Goal: Information Seeking & Learning: Learn about a topic

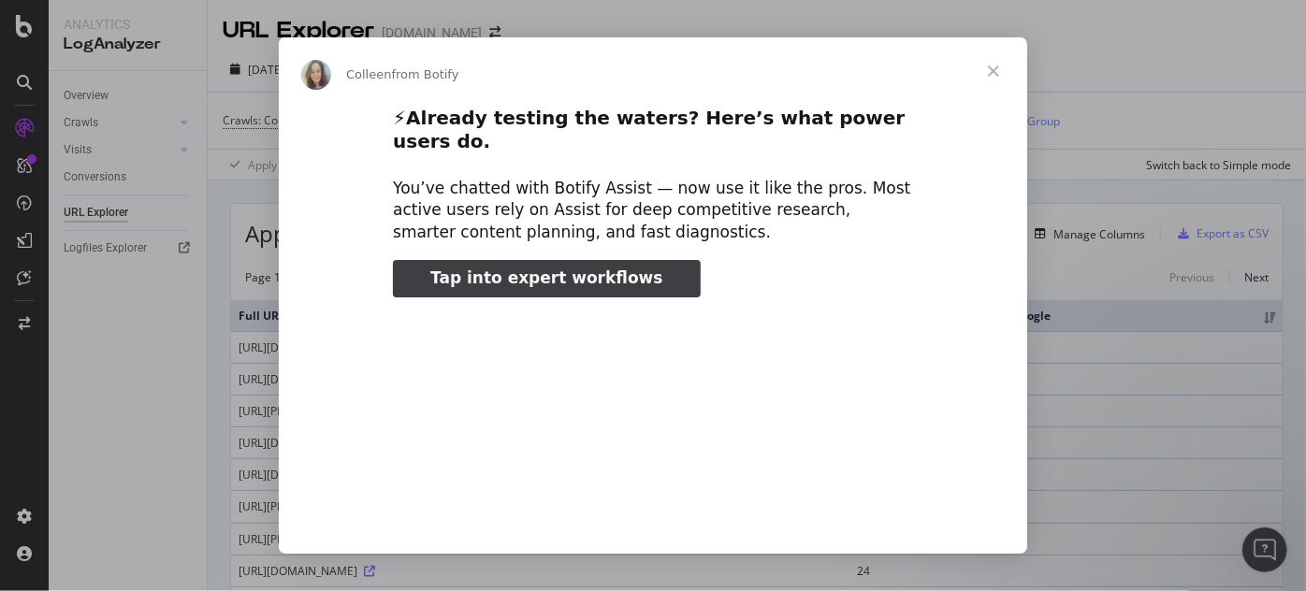
type input "100863"
click at [998, 74] on span "Close" at bounding box center [993, 70] width 67 height 67
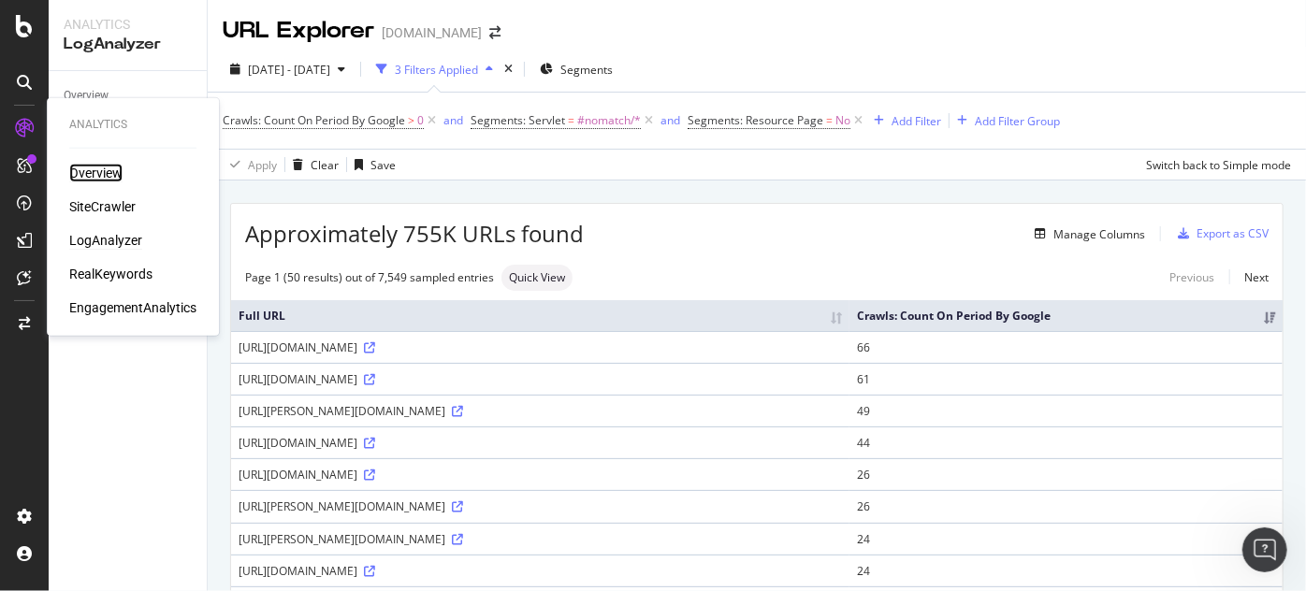
click at [94, 176] on div "Overview" at bounding box center [95, 173] width 53 height 19
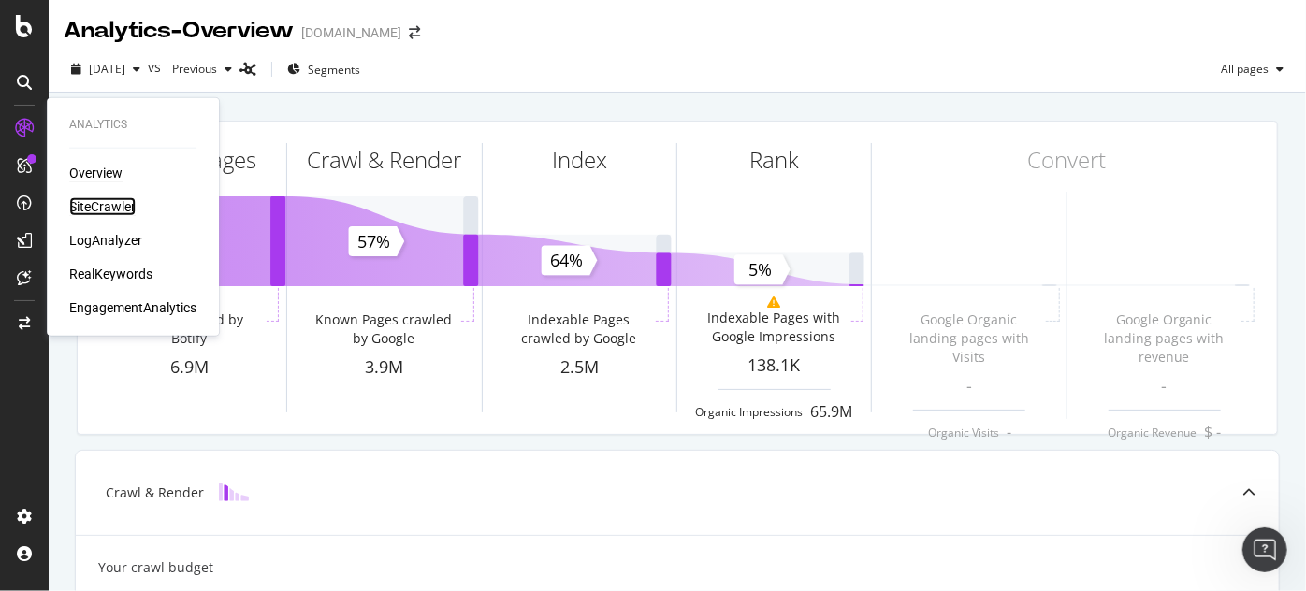
click at [118, 209] on div "SiteCrawler" at bounding box center [102, 206] width 66 height 19
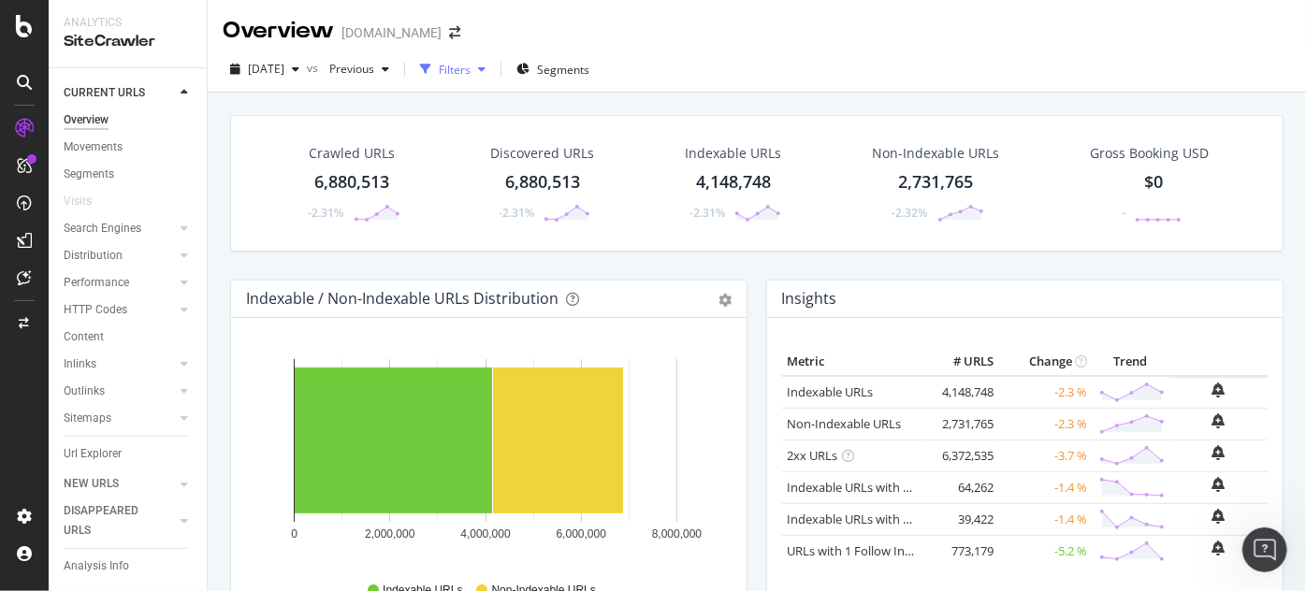
click at [471, 72] on div "Filters" at bounding box center [455, 70] width 32 height 16
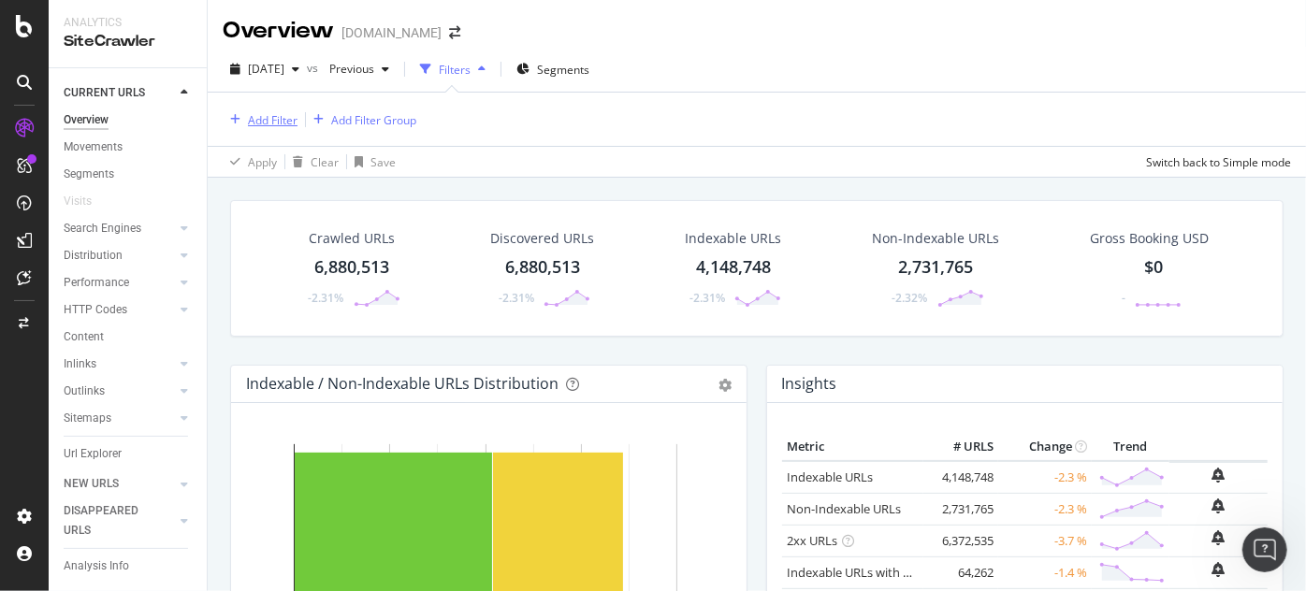
click at [280, 126] on div "Add Filter" at bounding box center [273, 120] width 50 height 16
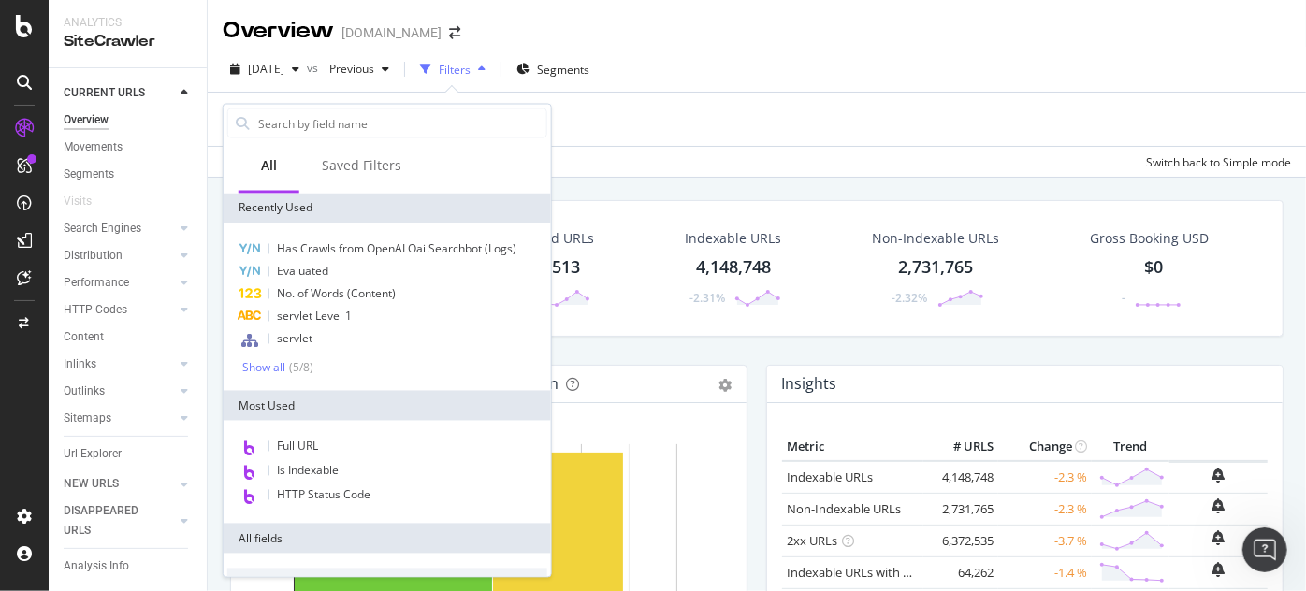
click at [601, 129] on div "Add Filter Add Filter Group" at bounding box center [757, 119] width 1069 height 53
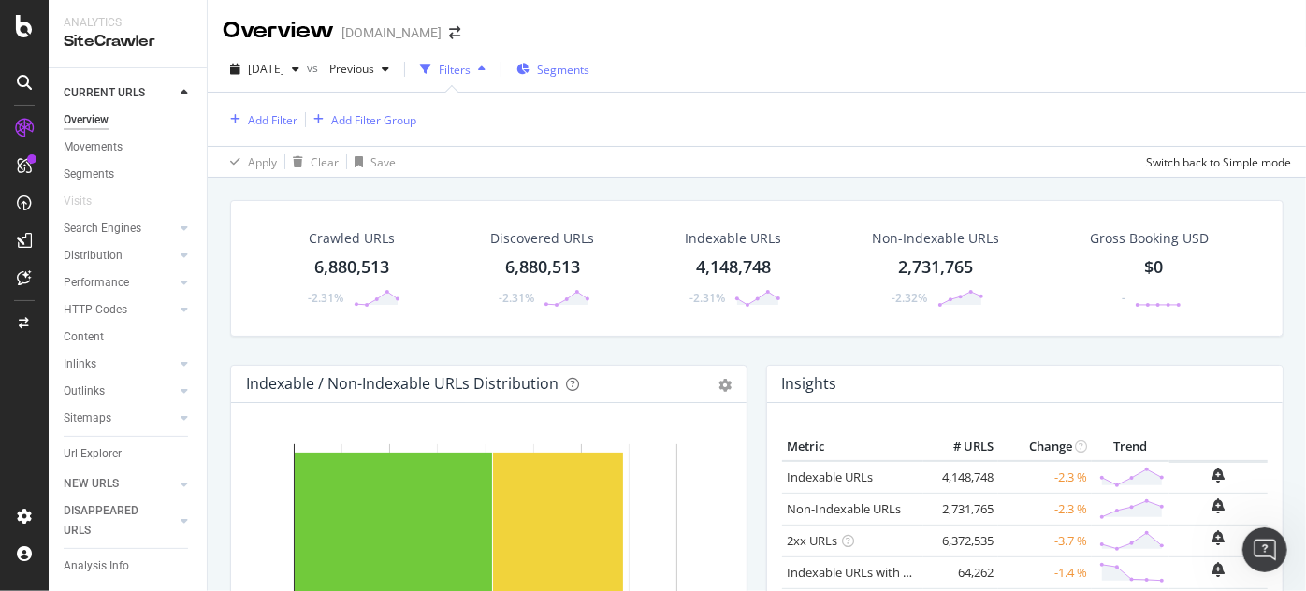
click at [574, 78] on div "Segments" at bounding box center [553, 69] width 73 height 28
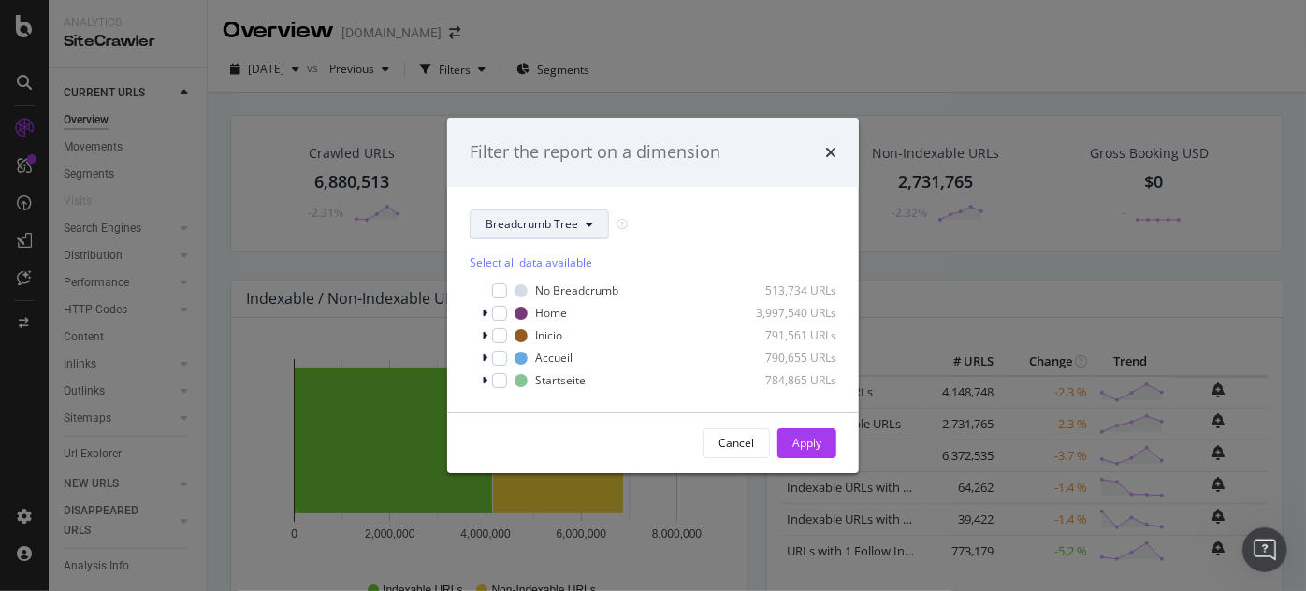
click at [566, 228] on span "Breadcrumb Tree" at bounding box center [532, 224] width 93 height 16
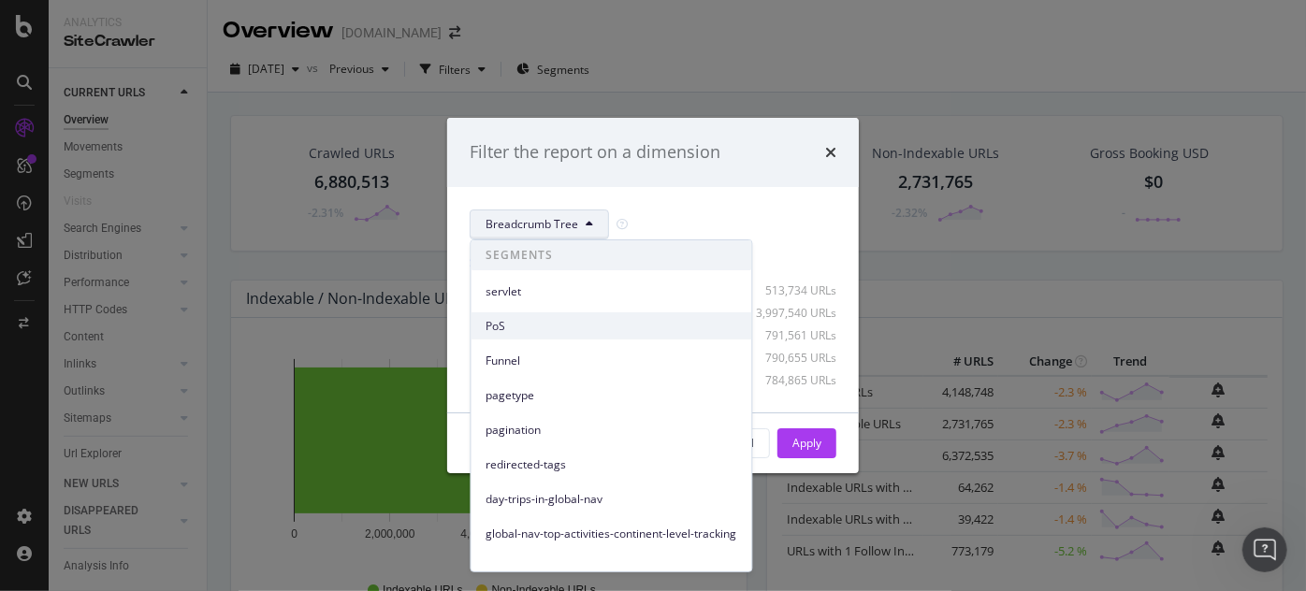
click at [549, 333] on span "PoS" at bounding box center [612, 326] width 251 height 17
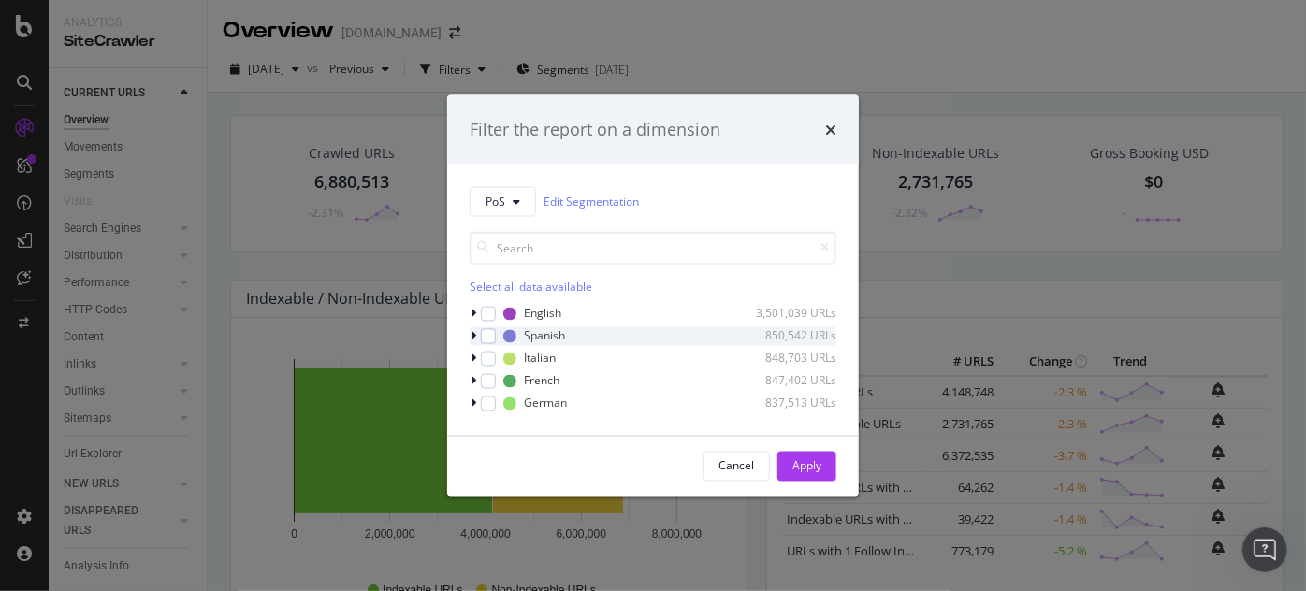
click at [474, 336] on icon "modal" at bounding box center [474, 335] width 6 height 11
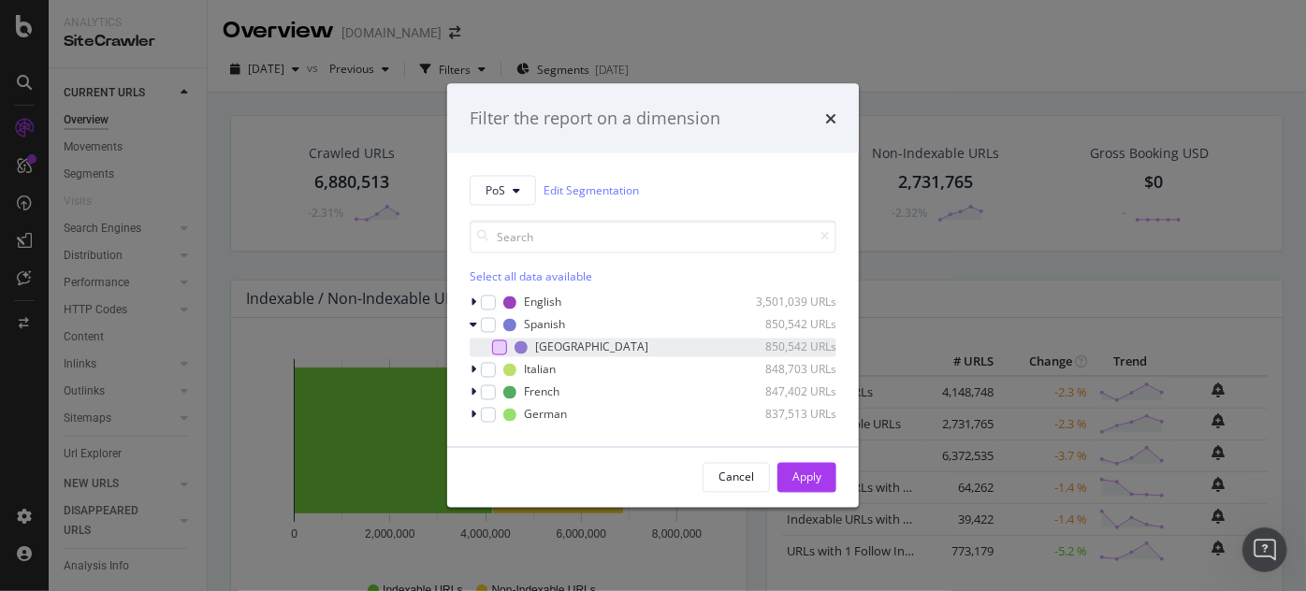
click at [497, 348] on div "modal" at bounding box center [499, 347] width 15 height 15
click at [794, 473] on div "Apply" at bounding box center [807, 478] width 29 height 16
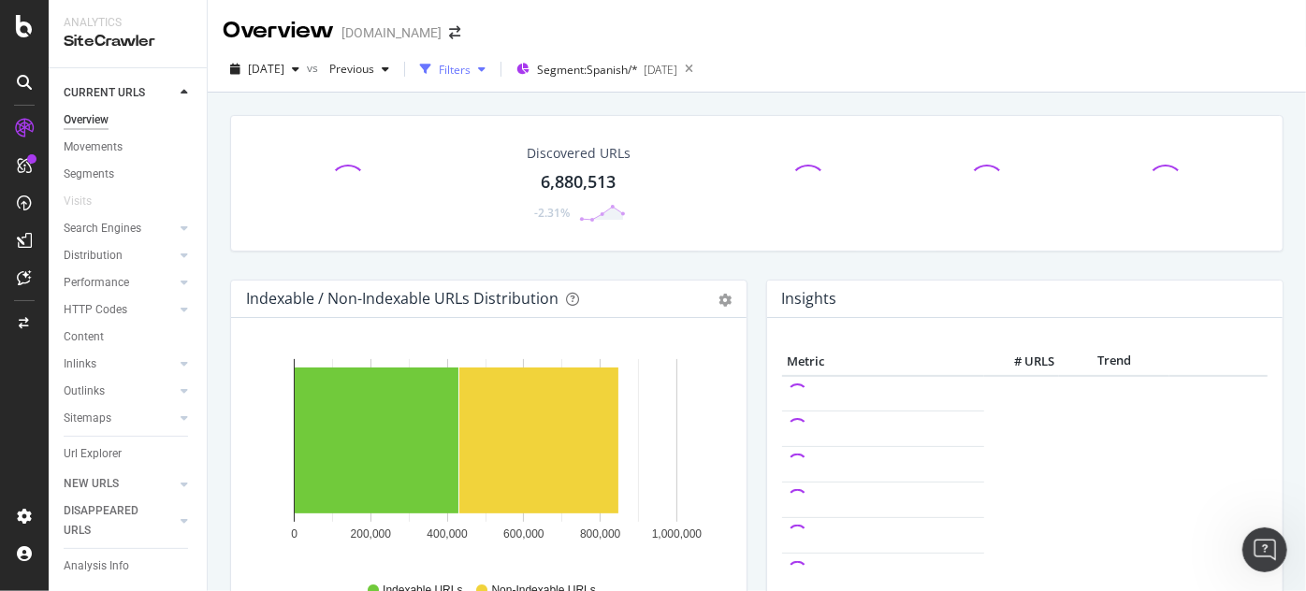
click at [471, 71] on div "Filters" at bounding box center [455, 70] width 32 height 16
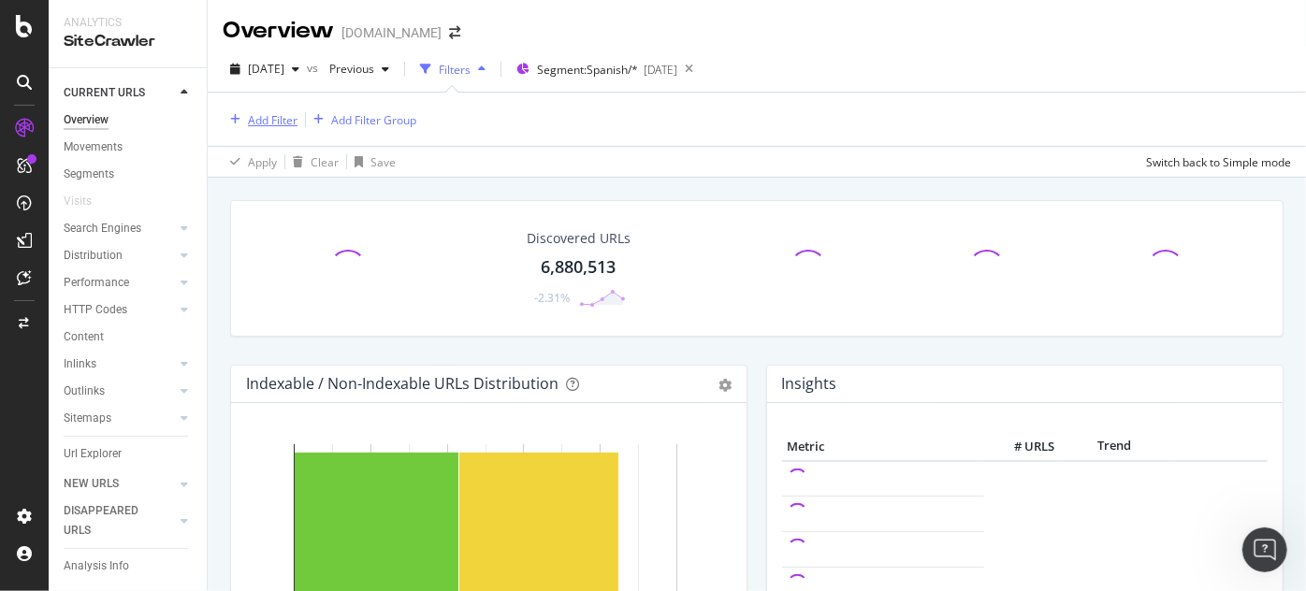
click at [258, 122] on div "Add Filter" at bounding box center [273, 120] width 50 height 16
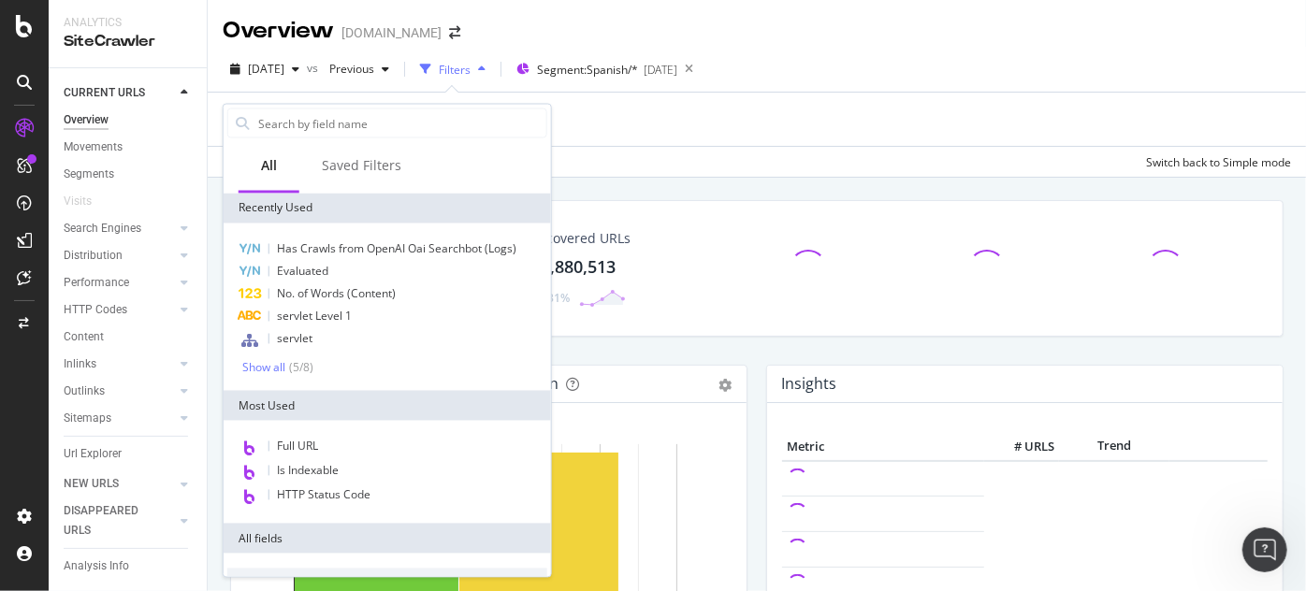
click at [324, 431] on div "Full URL Is Indexable HTTP Status Code" at bounding box center [388, 472] width 328 height 103
click at [314, 448] on span "Full URL" at bounding box center [297, 447] width 41 height 16
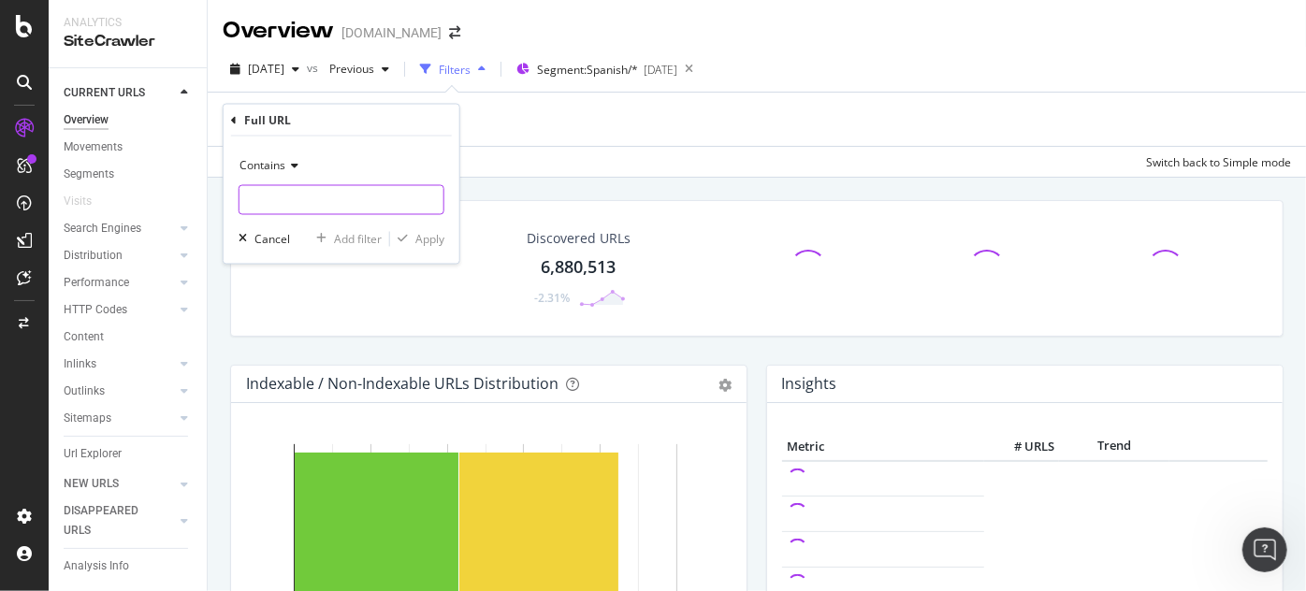
click at [312, 211] on input "text" at bounding box center [342, 200] width 204 height 30
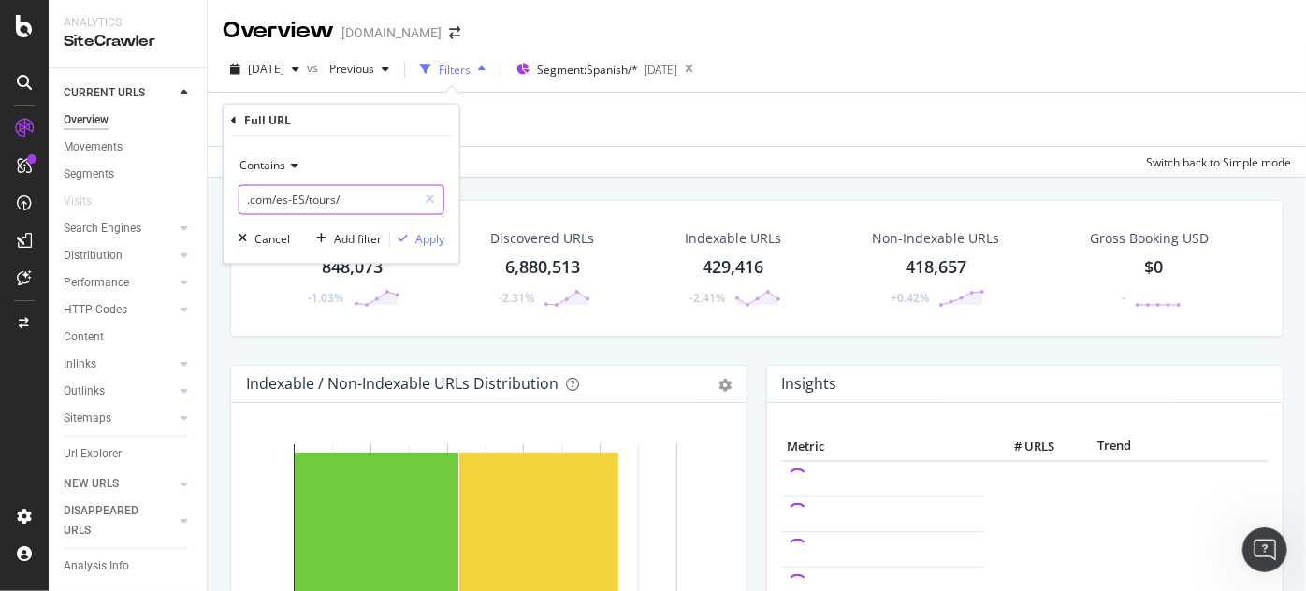
type input ".com/es-ES/tours/"
click at [434, 247] on div "Contains .com/es-ES/tours/ Cancel Add filter Apply" at bounding box center [342, 200] width 236 height 127
click at [435, 243] on div "Apply" at bounding box center [429, 239] width 29 height 16
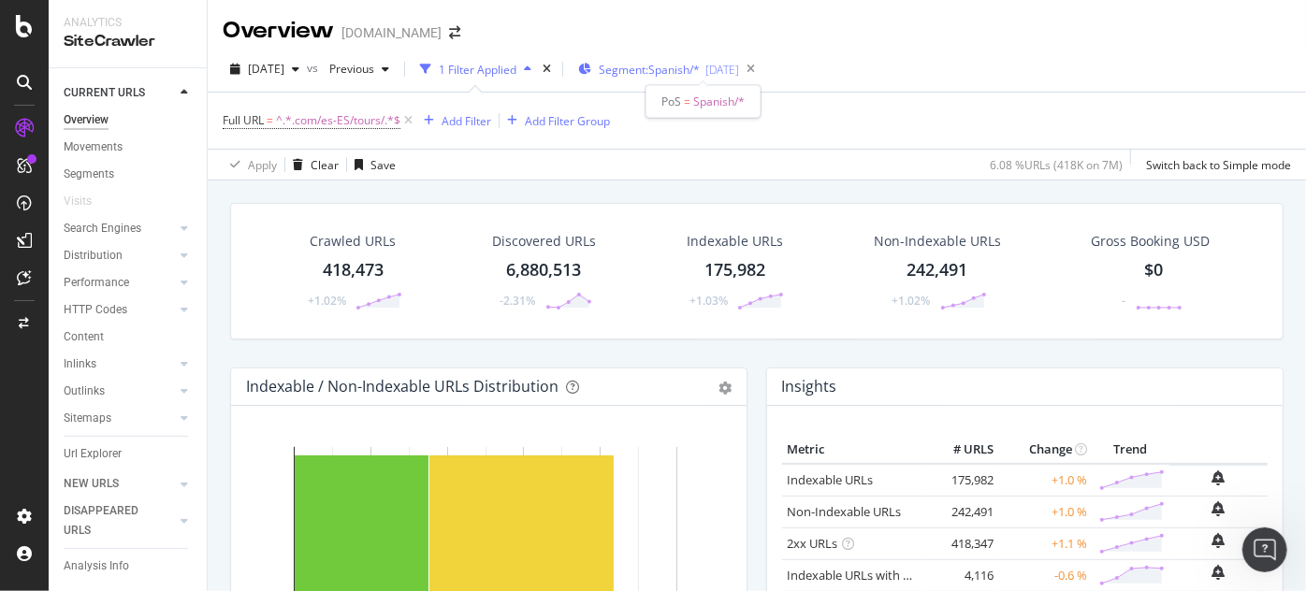
click at [646, 69] on span "Segment: Spanish/*" at bounding box center [649, 70] width 101 height 16
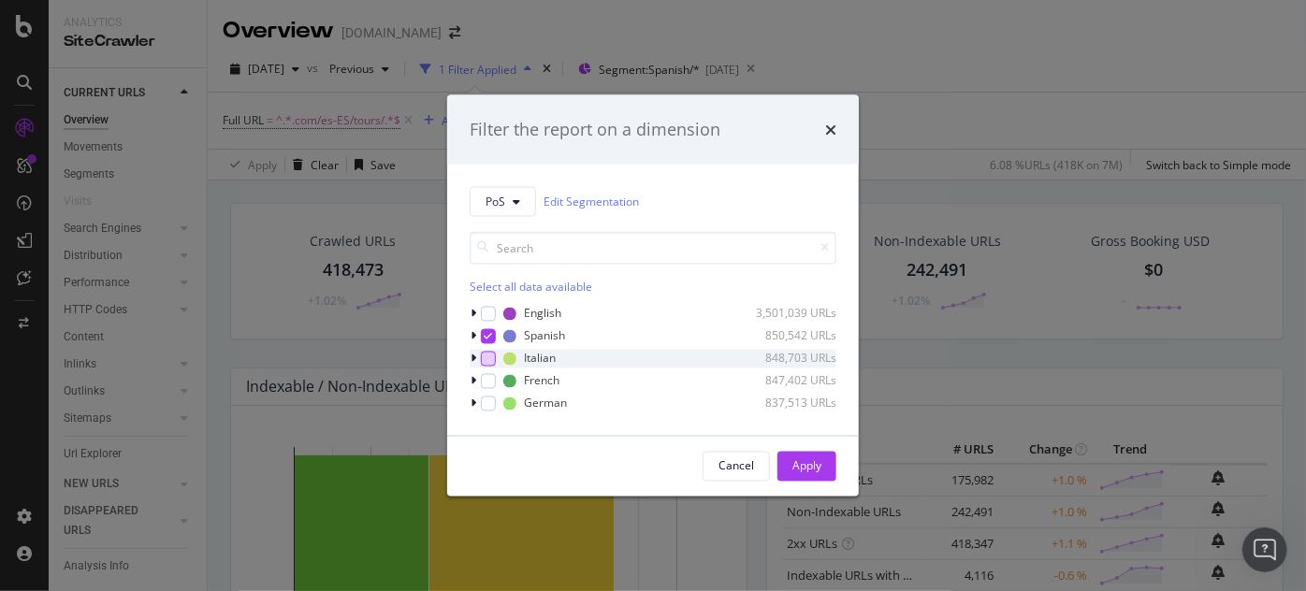
click at [482, 357] on div "modal" at bounding box center [488, 358] width 15 height 15
click at [485, 332] on icon "modal" at bounding box center [489, 335] width 8 height 9
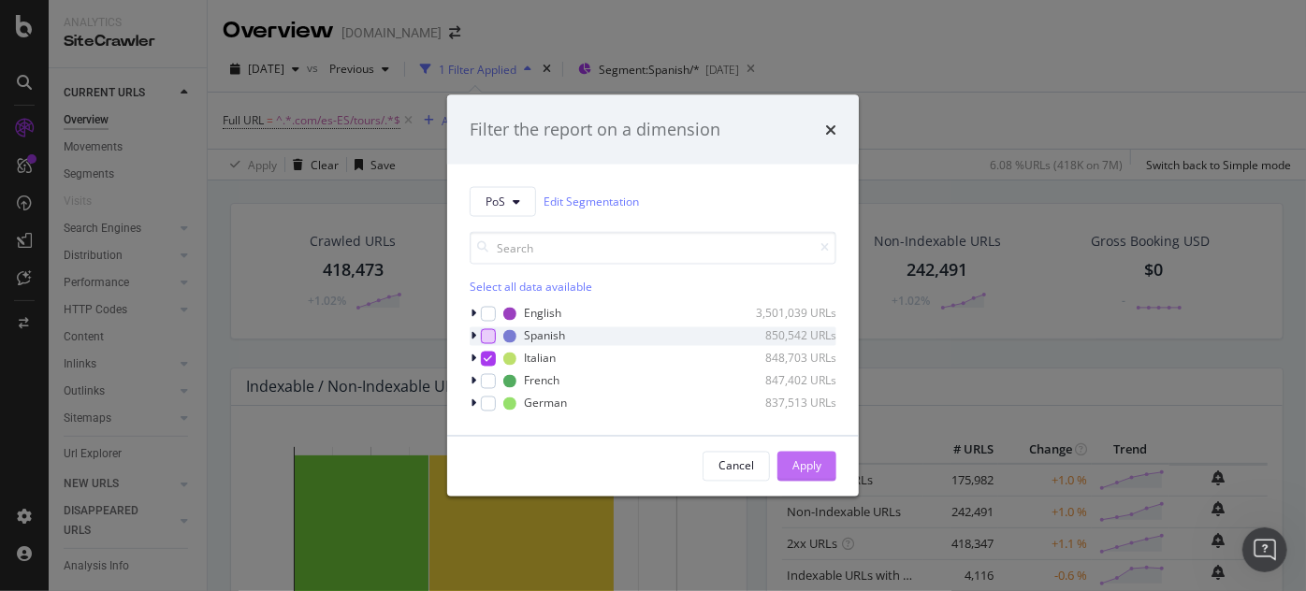
click at [795, 468] on div "Apply" at bounding box center [807, 467] width 29 height 16
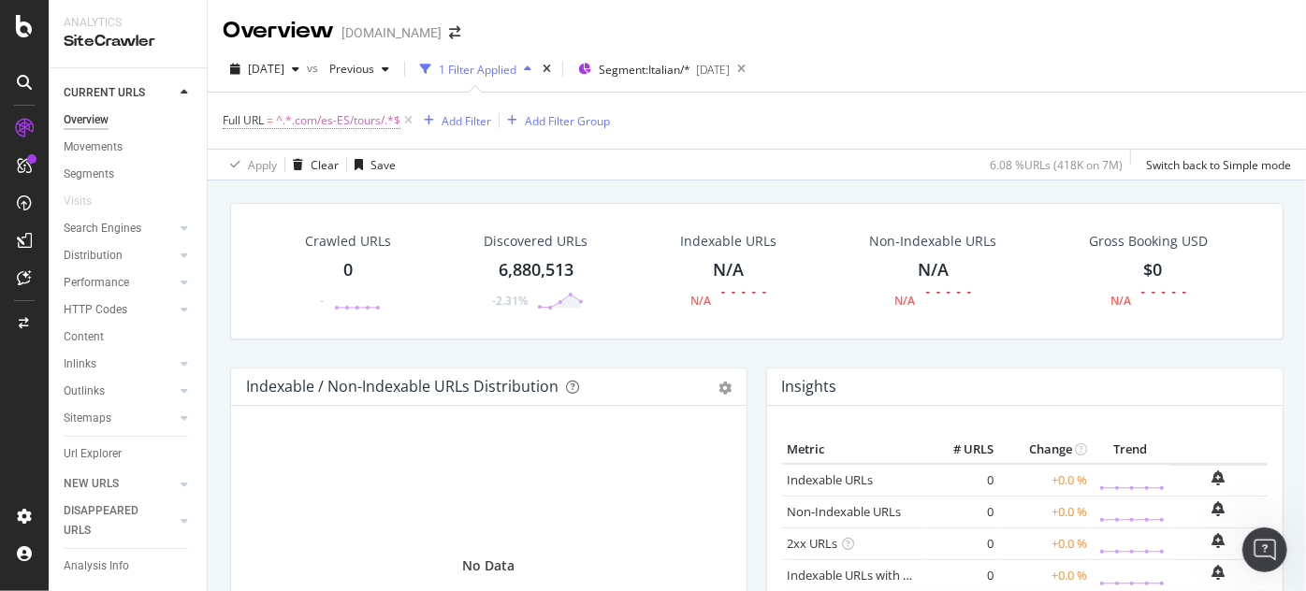
click at [331, 122] on span "^.*.com/es-ES/tours/.*$" at bounding box center [338, 121] width 124 height 26
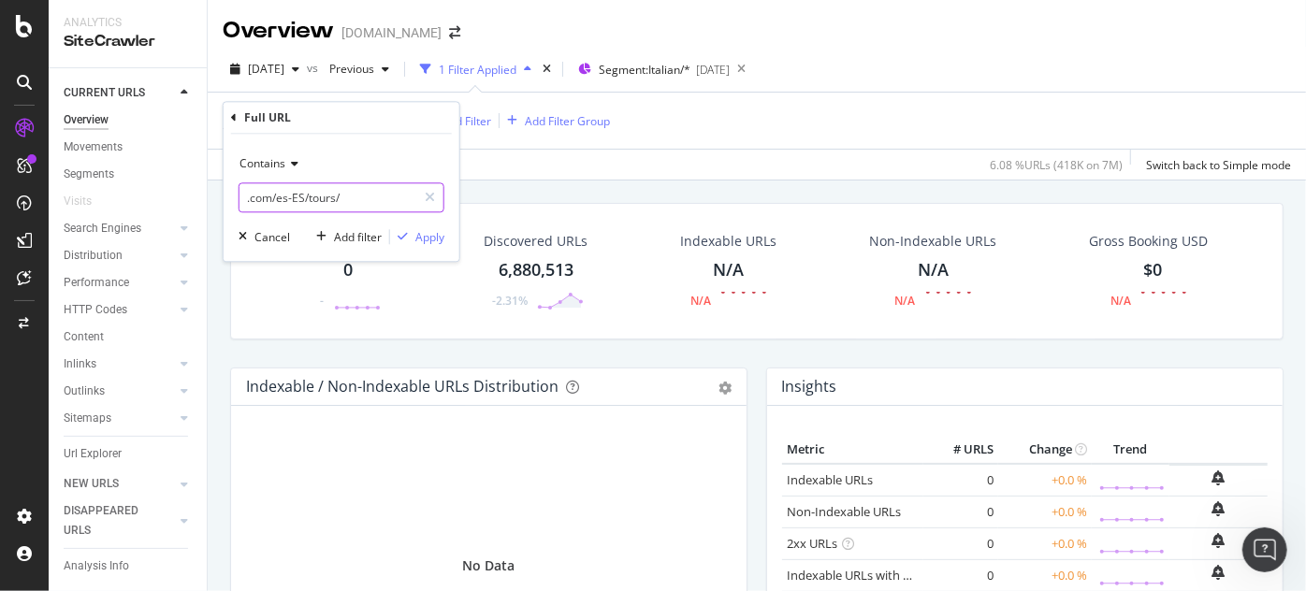
drag, startPoint x: 299, startPoint y: 192, endPoint x: 359, endPoint y: 256, distance: 88.1
click at [300, 192] on input ".com/es-ES/tours/" at bounding box center [328, 198] width 177 height 30
click at [313, 202] on input ".com/es-ES/tours/" at bounding box center [328, 198] width 177 height 30
click at [296, 190] on input ".com/es-ES/tours/" at bounding box center [328, 198] width 177 height 30
drag, startPoint x: 282, startPoint y: 190, endPoint x: 212, endPoint y: 189, distance: 69.3
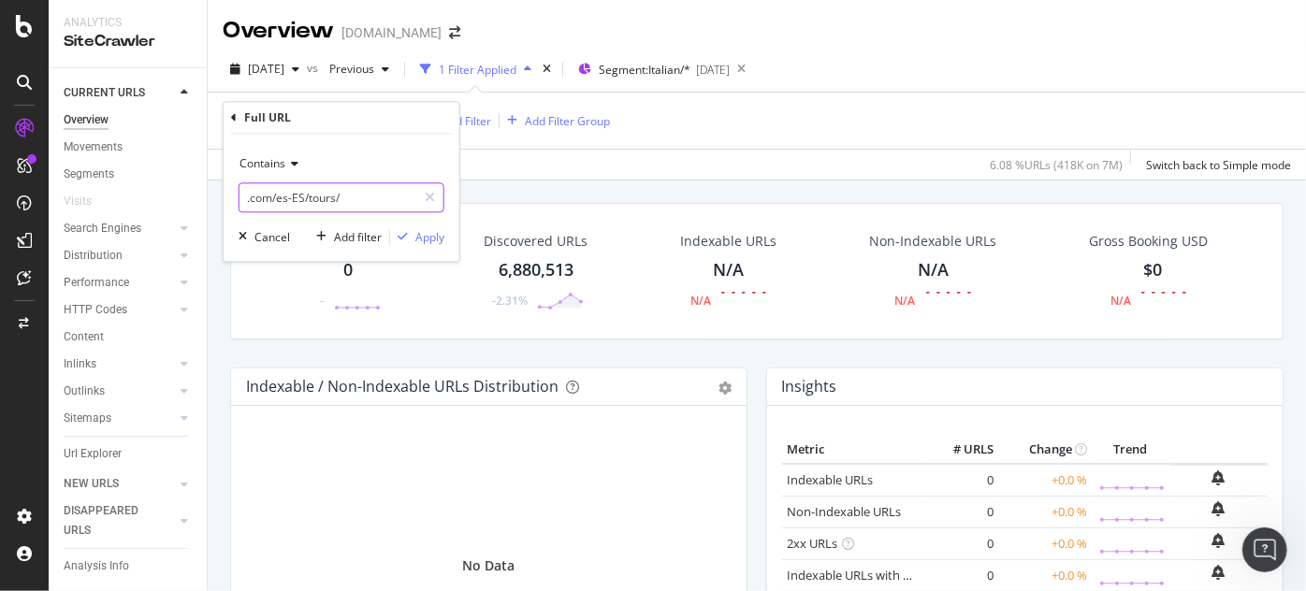
click at [212, 188] on body "Analytics SiteCrawler CURRENT URLS Overview Movements Segments Visits Search En…" at bounding box center [653, 295] width 1306 height 591
type input "/tours/"
click at [432, 234] on div "Apply" at bounding box center [429, 237] width 29 height 16
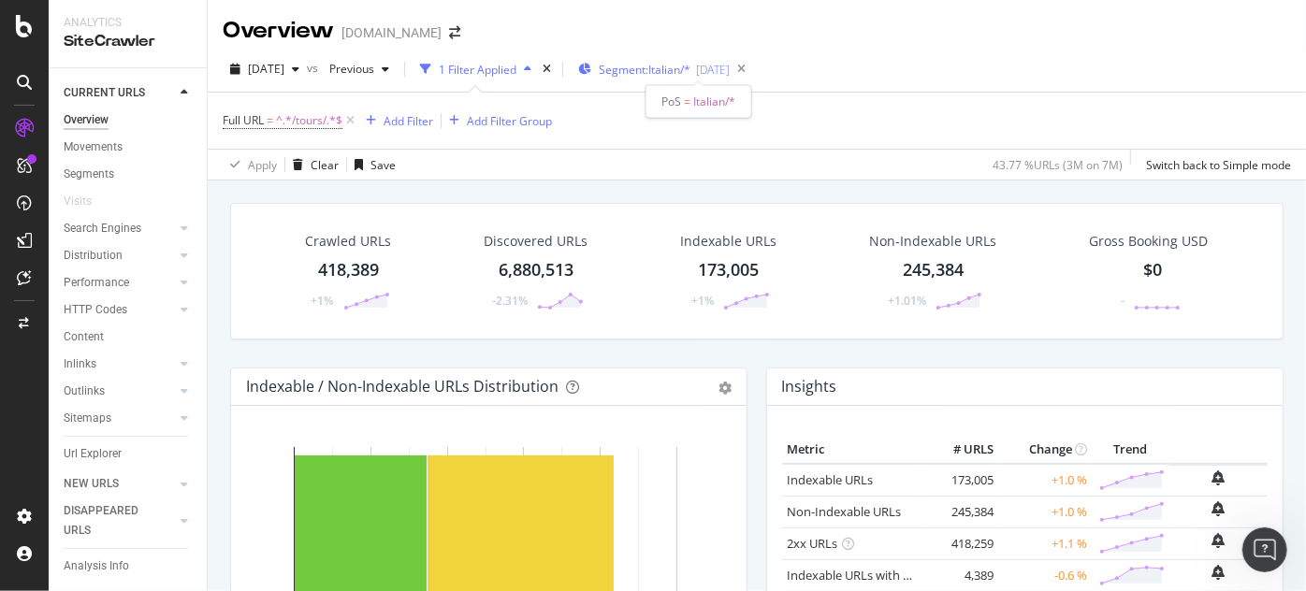
click at [665, 74] on span "Segment: Italian/*" at bounding box center [645, 70] width 92 height 16
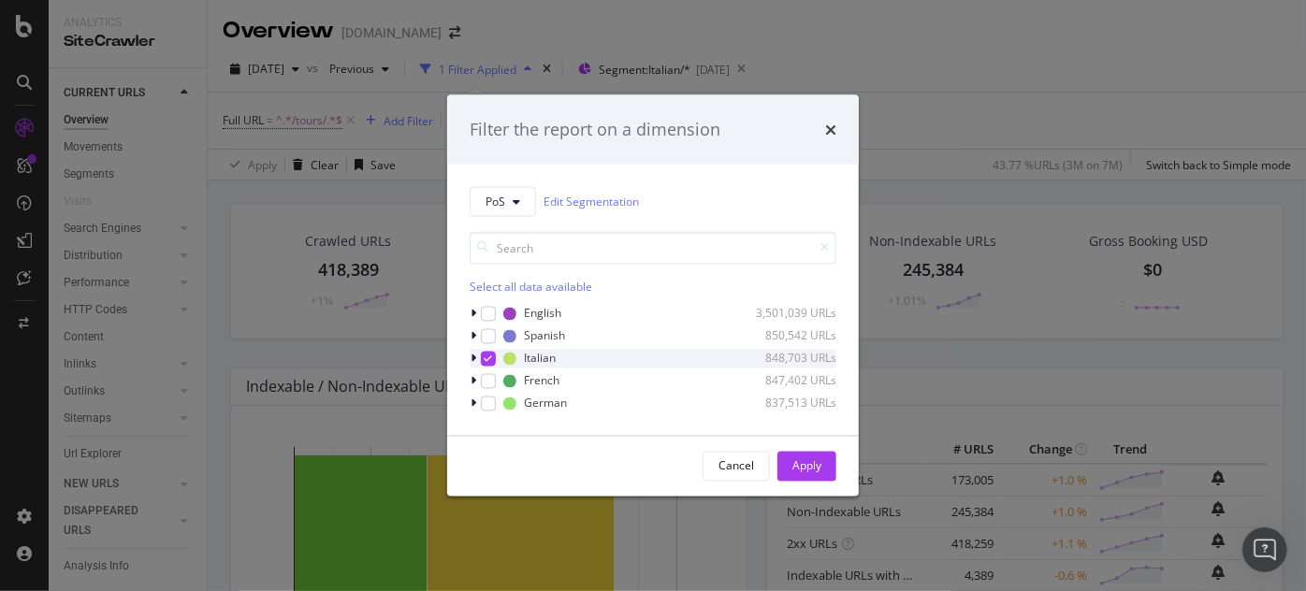
click at [490, 363] on div "modal" at bounding box center [488, 358] width 15 height 15
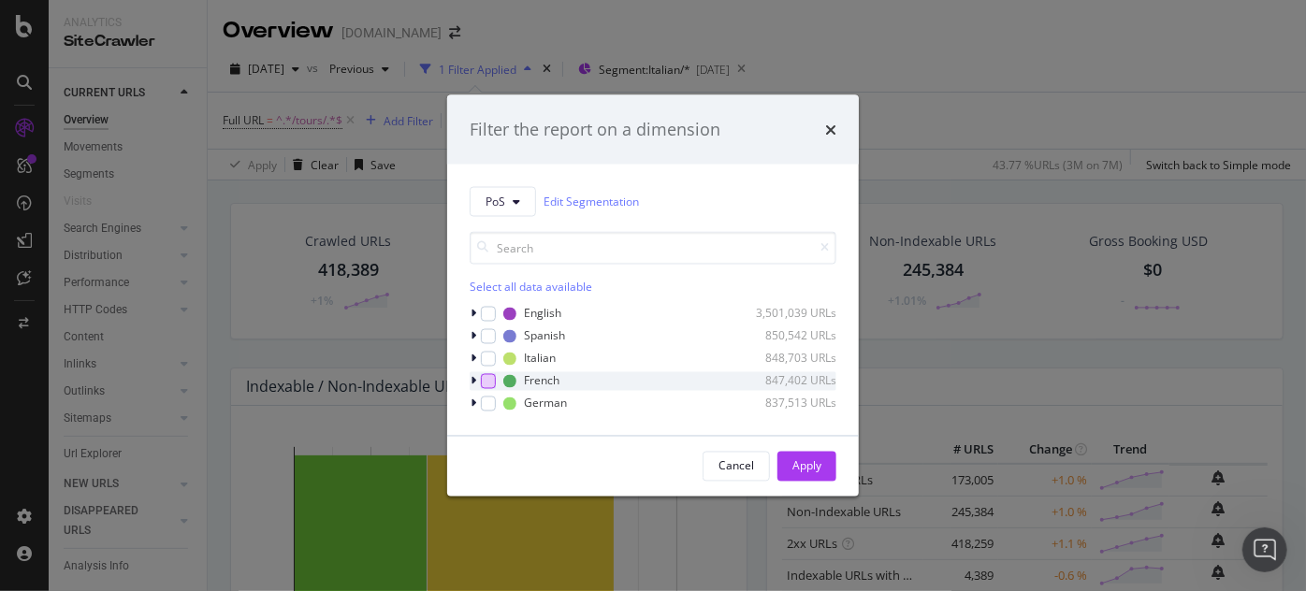
click at [484, 380] on div "modal" at bounding box center [488, 380] width 15 height 15
drag, startPoint x: 794, startPoint y: 468, endPoint x: 726, endPoint y: 411, distance: 89.0
click at [793, 468] on div "Apply" at bounding box center [807, 467] width 29 height 16
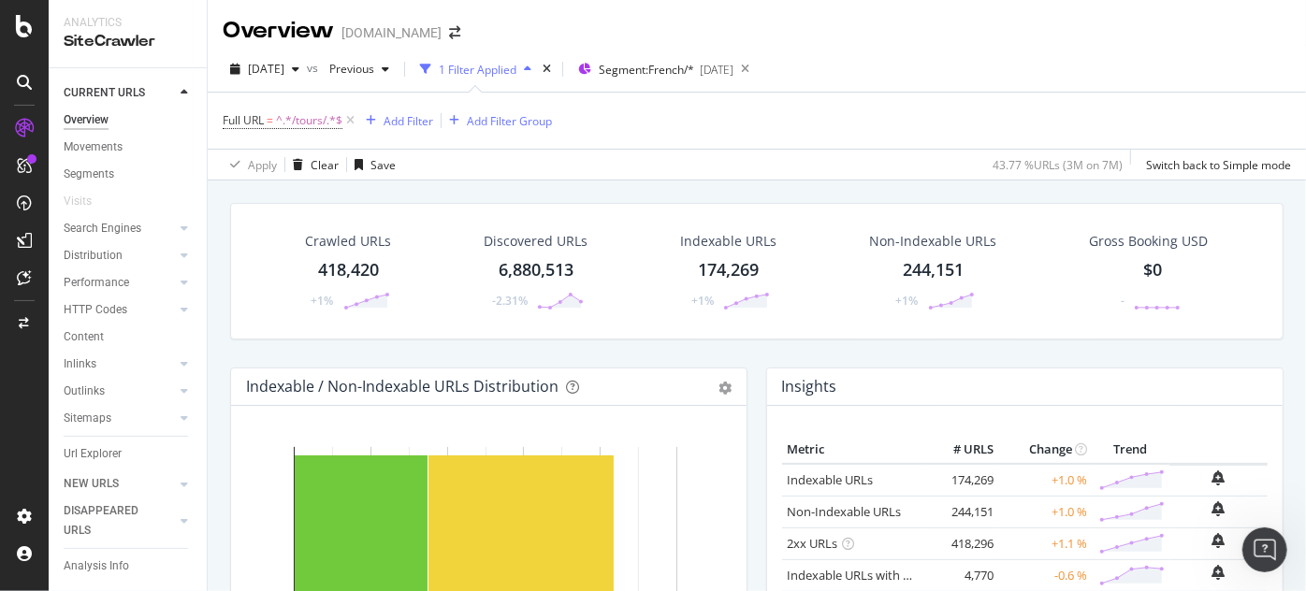
click at [517, 68] on div "1 Filter Applied" at bounding box center [478, 70] width 78 height 16
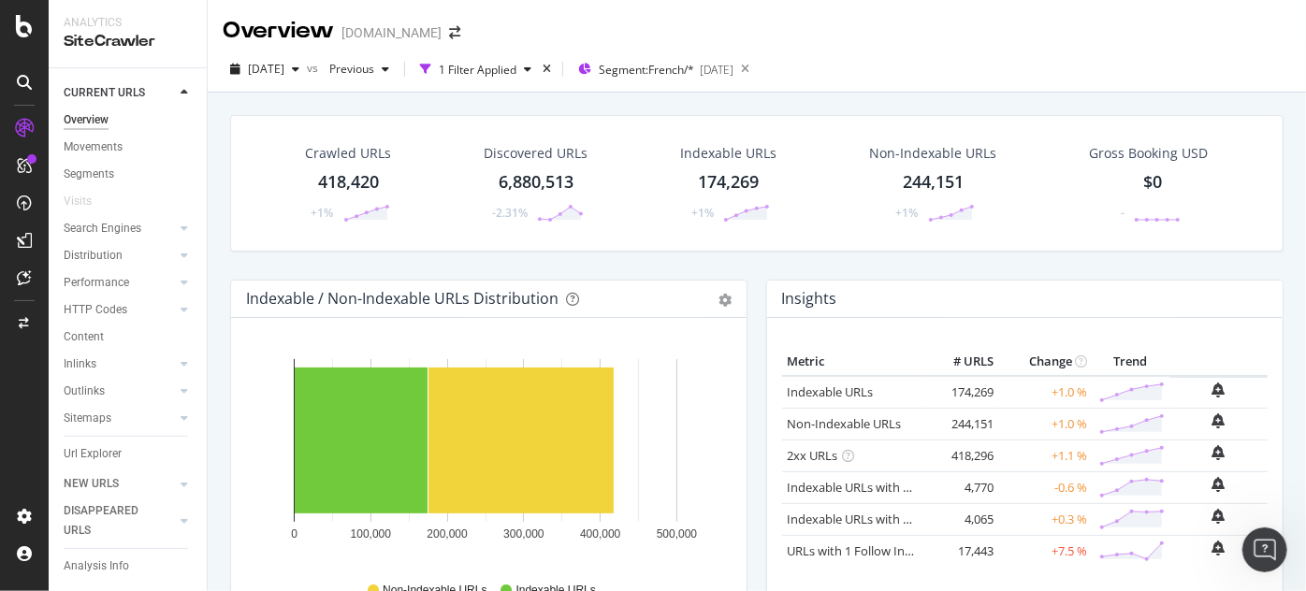
drag, startPoint x: 546, startPoint y: 71, endPoint x: 590, endPoint y: 64, distance: 44.6
click at [517, 70] on div "1 Filter Applied" at bounding box center [478, 70] width 78 height 16
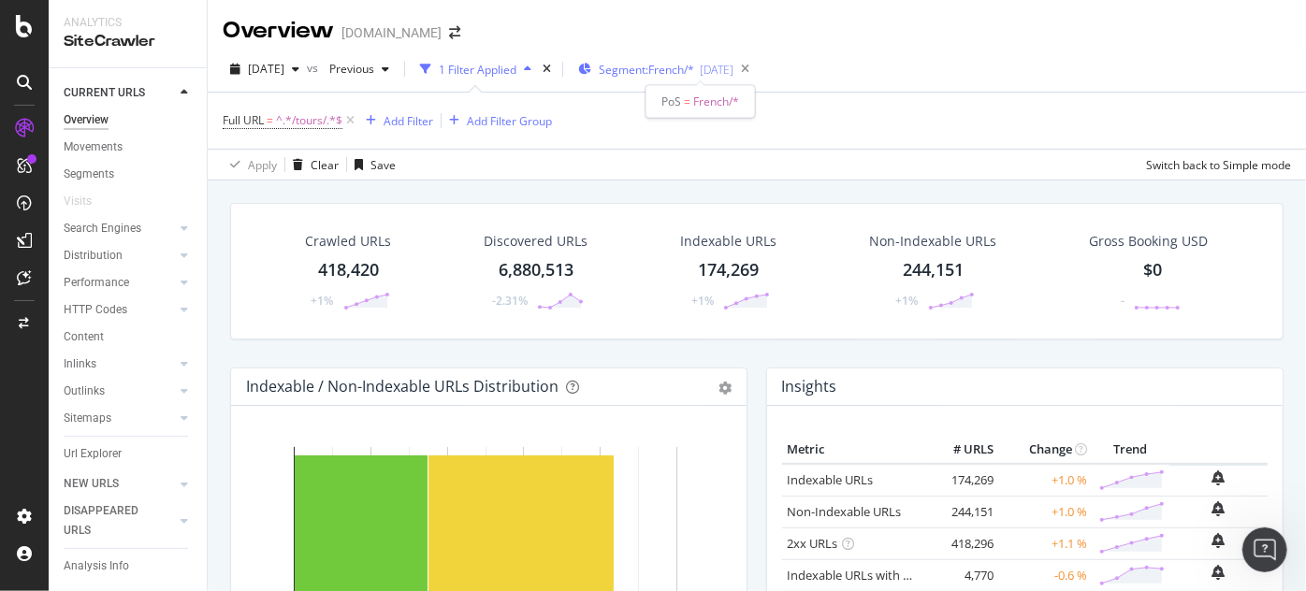
click at [654, 74] on span "Segment: French/*" at bounding box center [646, 70] width 95 height 16
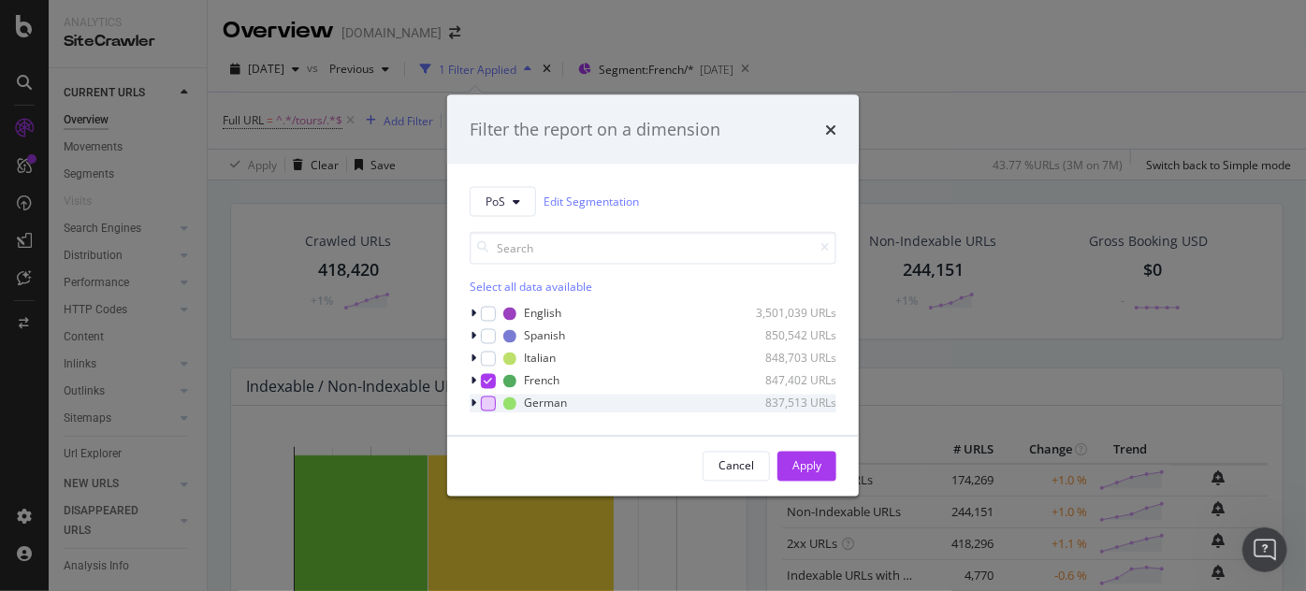
click at [488, 404] on div "modal" at bounding box center [488, 403] width 15 height 15
click at [489, 380] on icon "modal" at bounding box center [489, 380] width 8 height 9
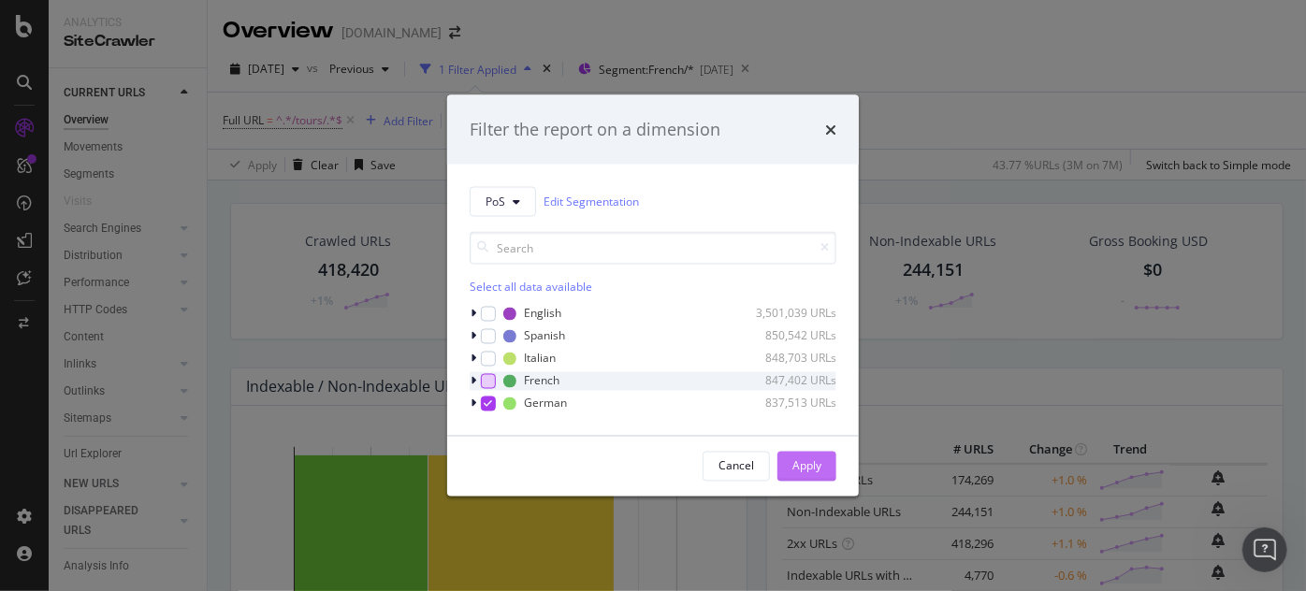
click at [816, 469] on div "Apply" at bounding box center [807, 467] width 29 height 16
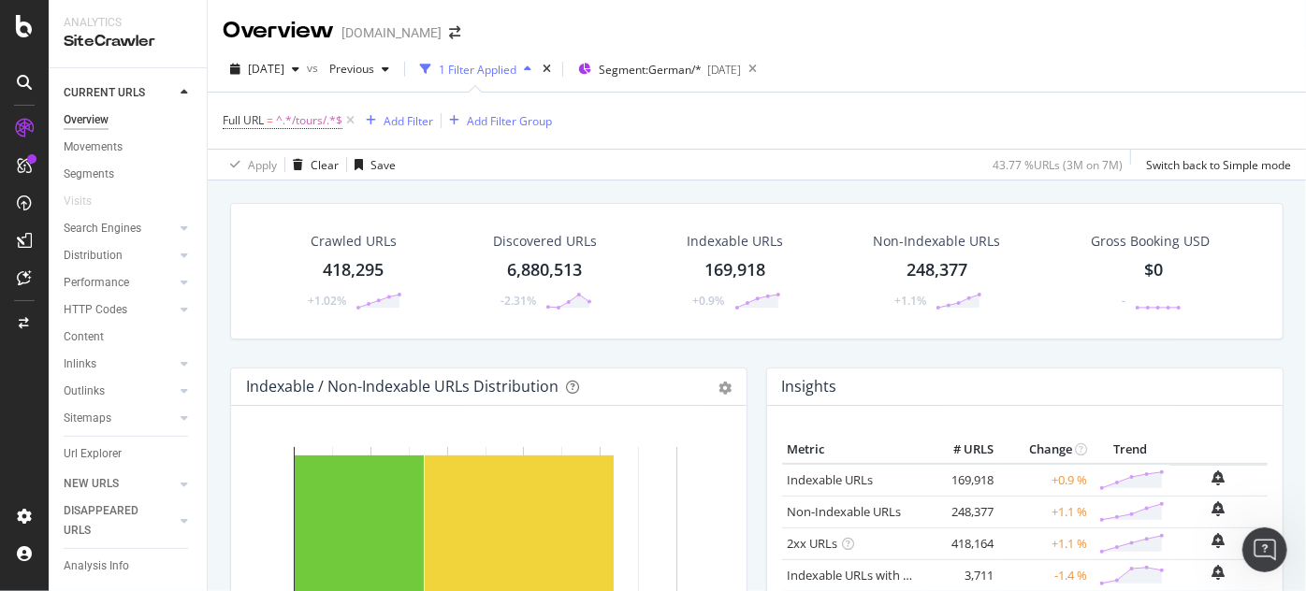
drag, startPoint x: 519, startPoint y: 78, endPoint x: 517, endPoint y: 95, distance: 17.1
click at [519, 78] on div "1 Filter Applied" at bounding box center [476, 69] width 126 height 28
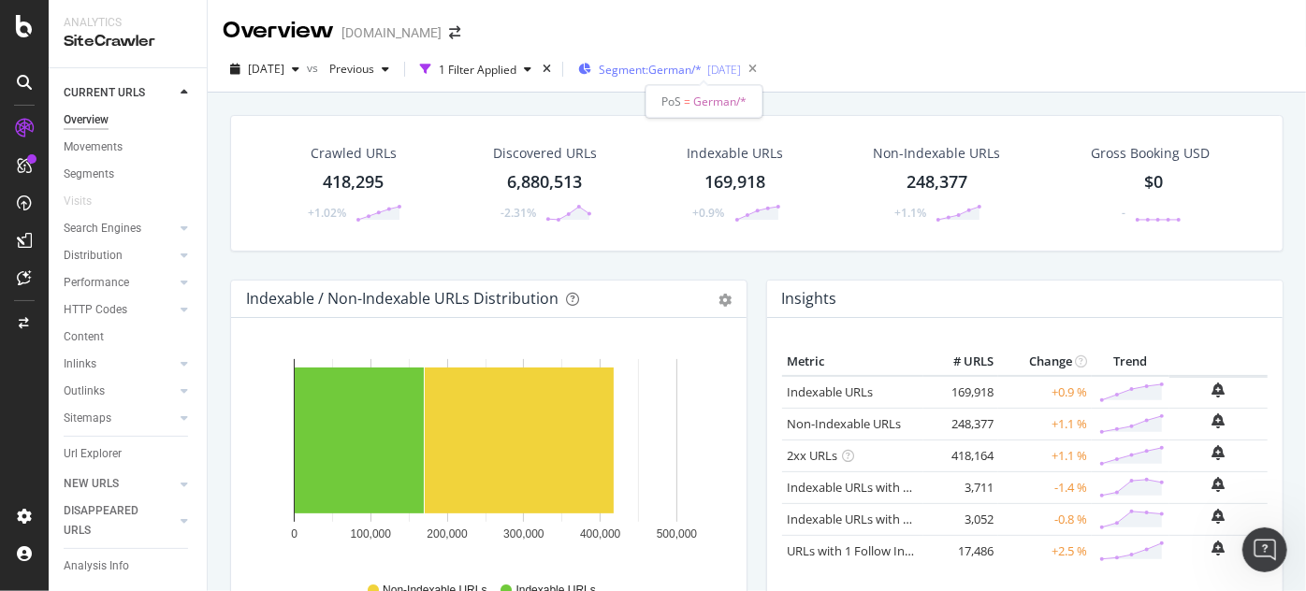
click at [647, 74] on span "Segment: German/*" at bounding box center [650, 70] width 103 height 16
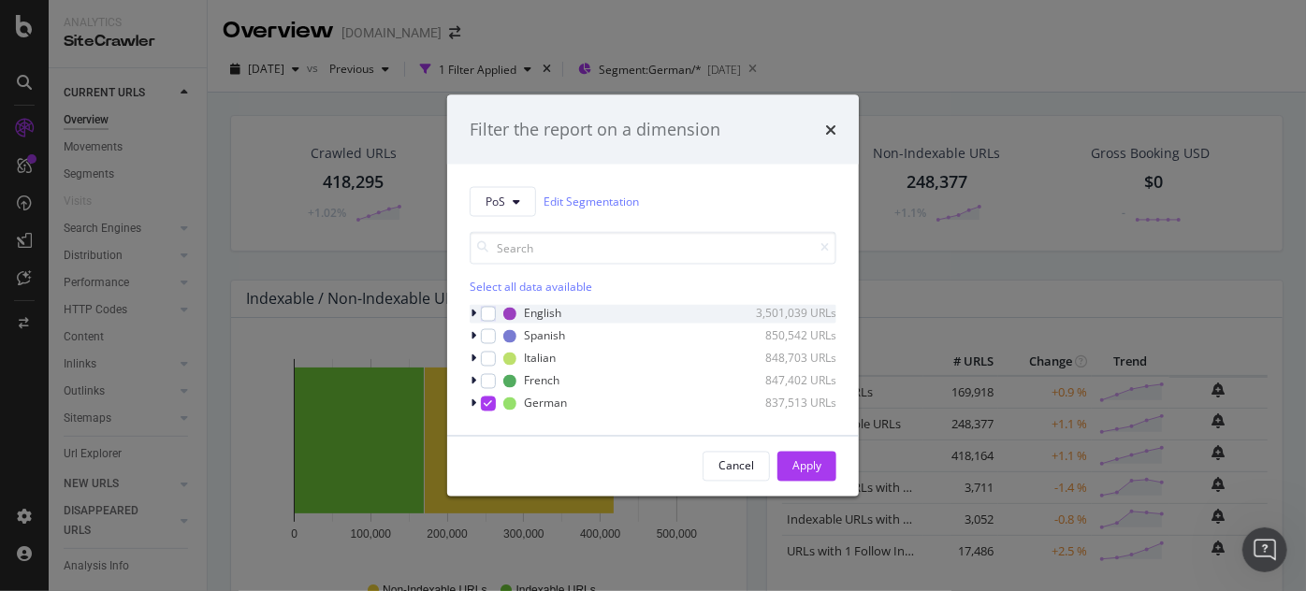
click at [475, 311] on icon "modal" at bounding box center [474, 313] width 6 height 11
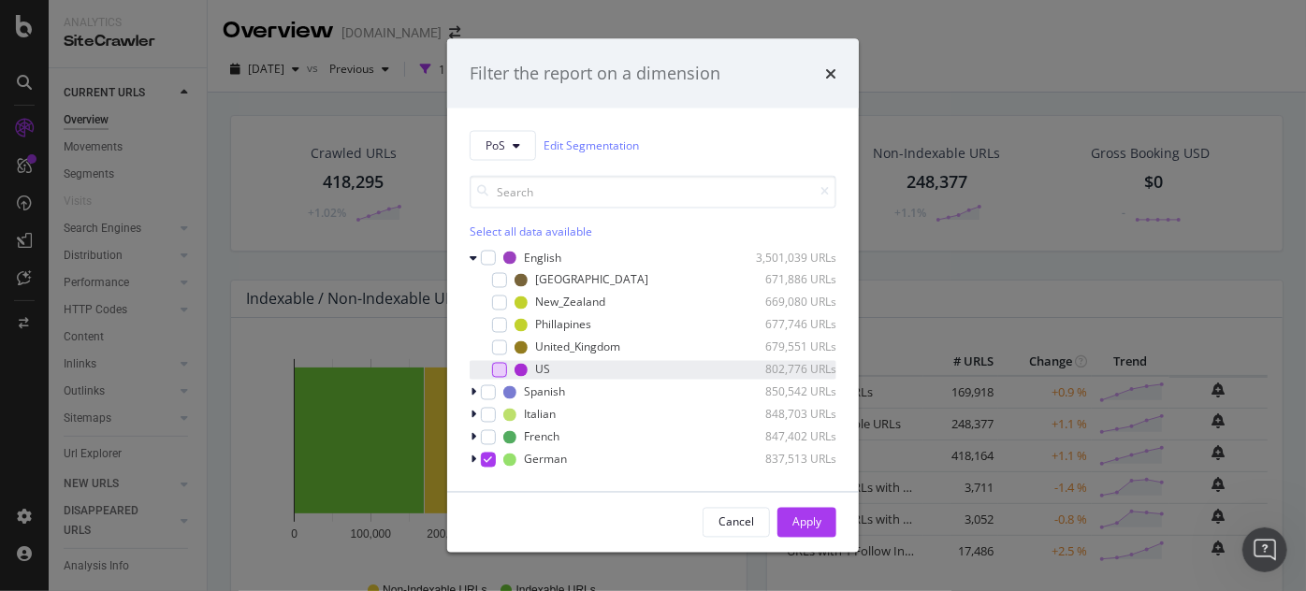
click at [502, 370] on div "modal" at bounding box center [499, 369] width 15 height 15
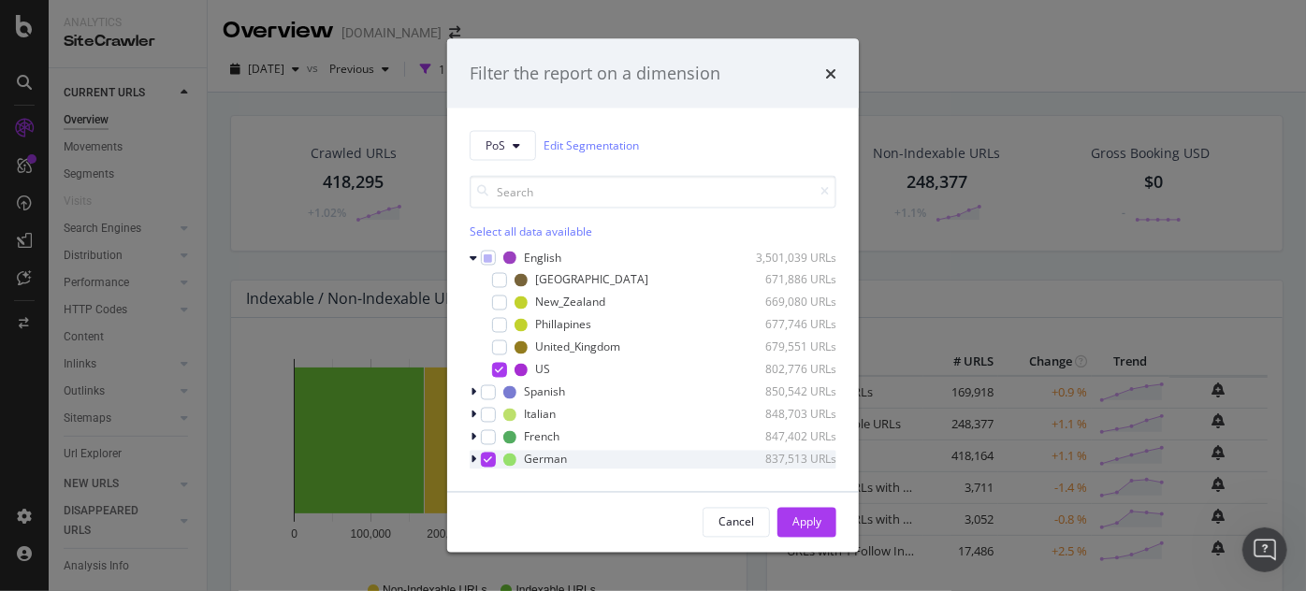
click at [490, 459] on icon "modal" at bounding box center [489, 459] width 8 height 9
click at [803, 525] on div "Apply" at bounding box center [807, 523] width 29 height 16
